Goal: Find specific page/section: Find specific page/section

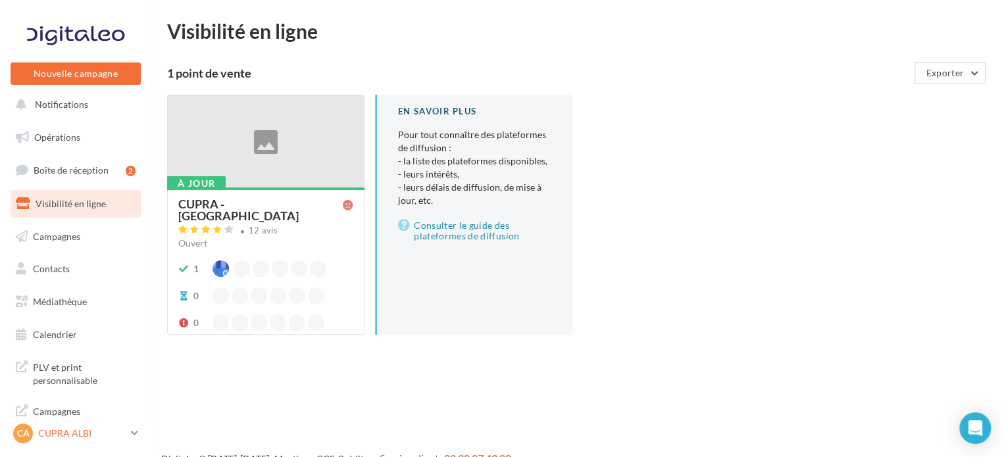
scroll to position [11, 0]
click at [82, 436] on p "CUPRA ALBI" at bounding box center [82, 433] width 88 height 13
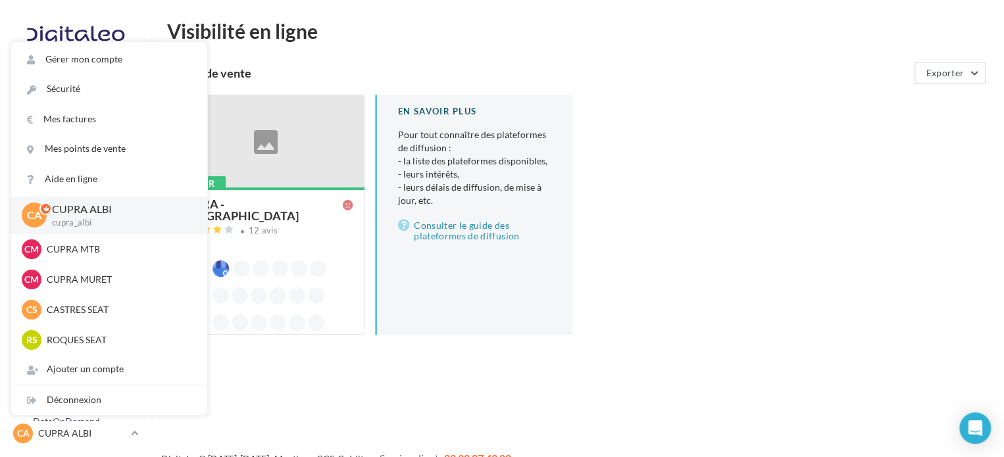
click at [279, 403] on div "Nouvelle campagne Nouvelle campagne Notifications Opérations Boîte de réception…" at bounding box center [502, 249] width 1004 height 457
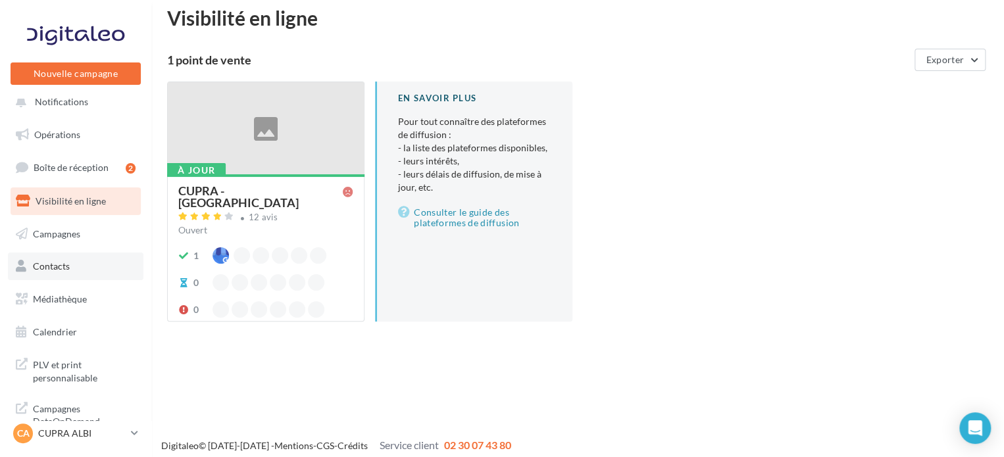
scroll to position [21, 0]
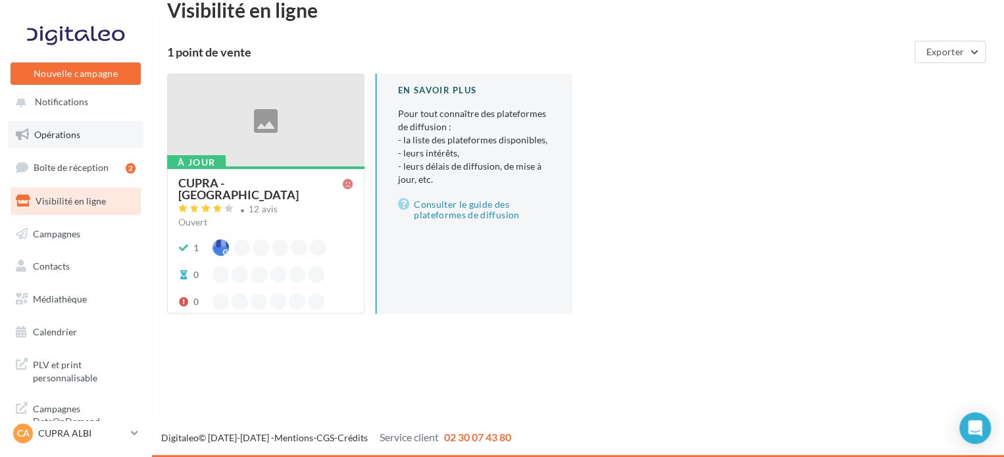
click at [79, 131] on span "Opérations" at bounding box center [57, 134] width 46 height 11
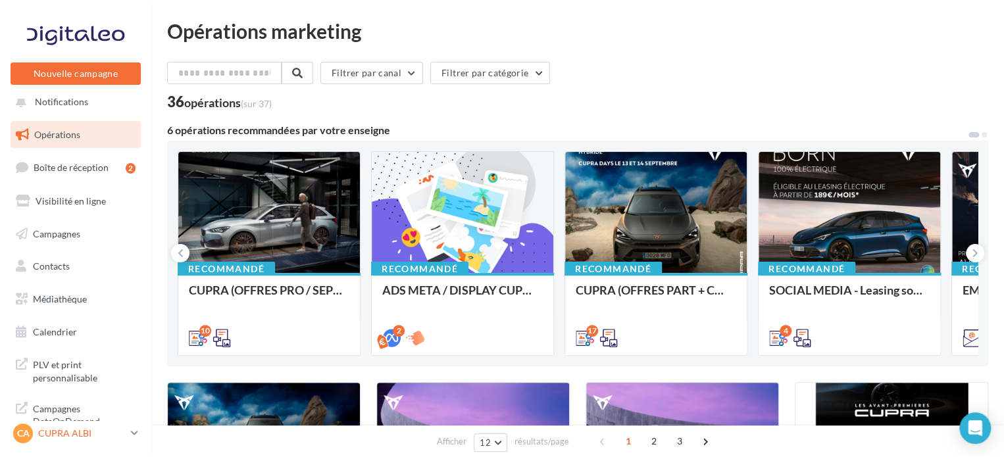
scroll to position [66, 0]
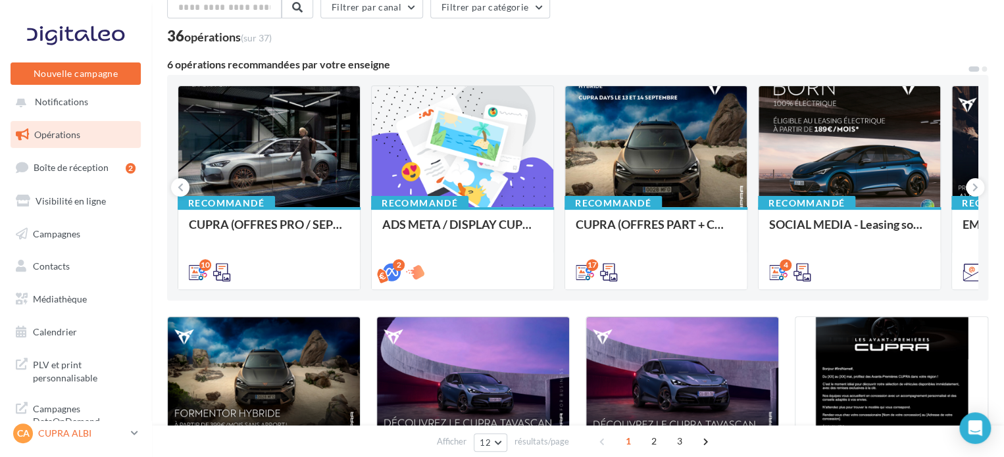
click at [82, 439] on p "CUPRA ALBI" at bounding box center [82, 433] width 88 height 13
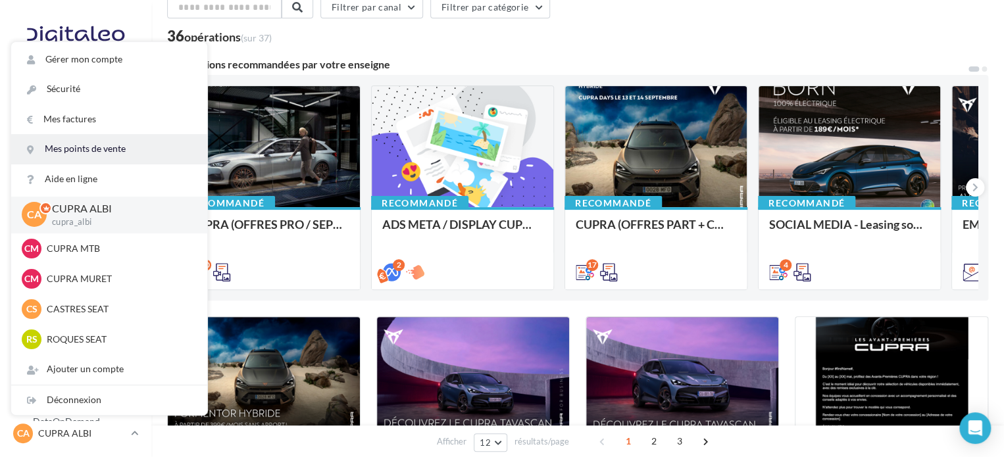
scroll to position [0, 0]
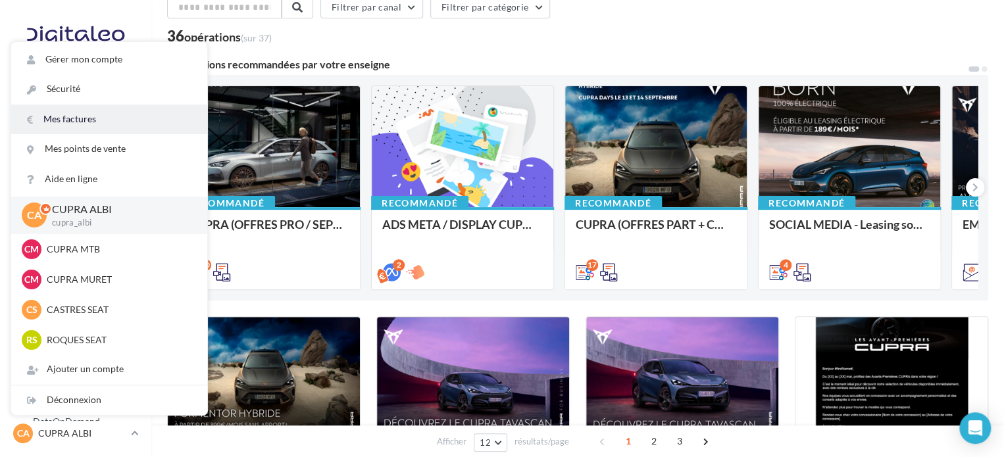
click at [93, 118] on link "Mes factures" at bounding box center [109, 120] width 196 height 30
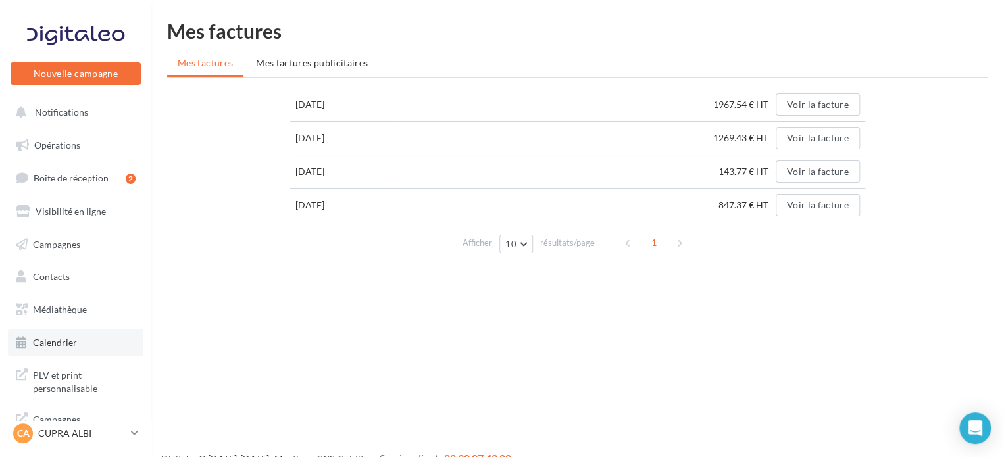
scroll to position [11, 0]
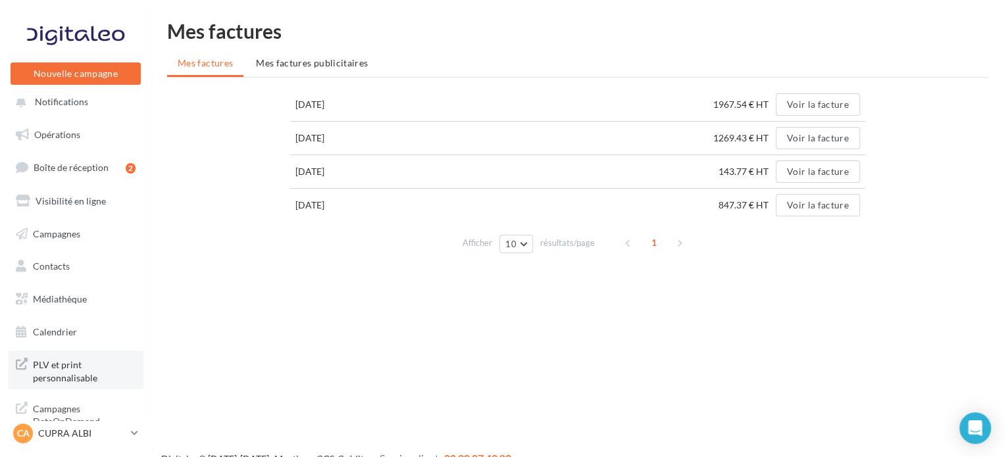
click at [70, 374] on span "PLV et print personnalisable" at bounding box center [84, 370] width 103 height 28
